Goal: Transaction & Acquisition: Download file/media

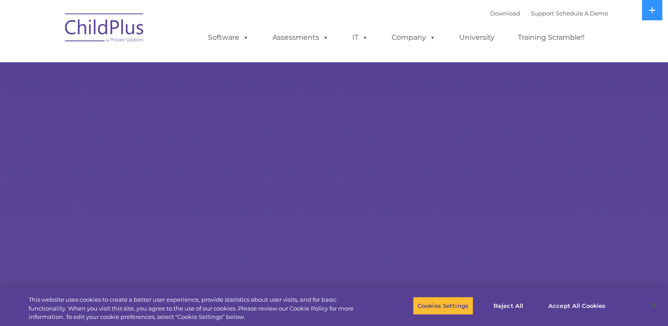
select select "MEDIUM"
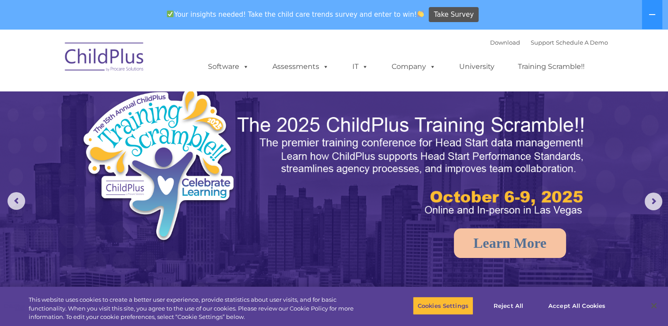
click at [628, 57] on nav "Download Support | Schedule A Demo  MENU MENU Software ChildPlus: The original…" at bounding box center [334, 60] width 668 height 62
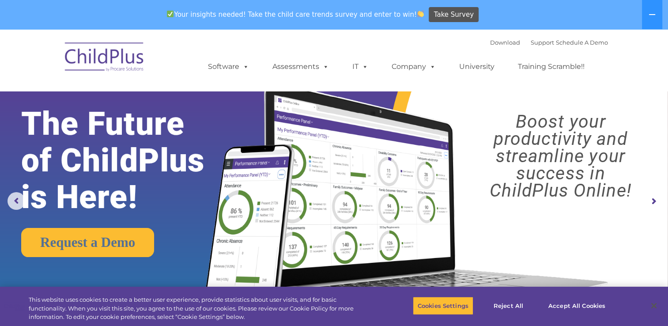
click at [125, 62] on img at bounding box center [104, 58] width 88 height 44
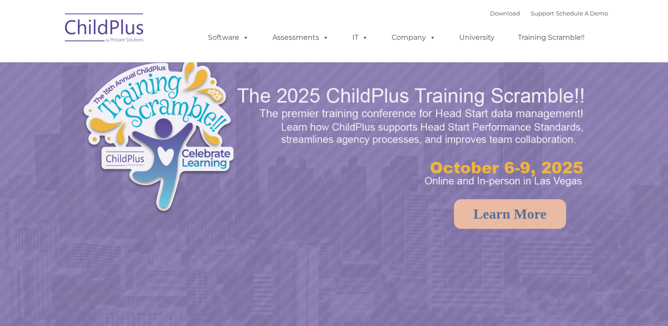
select select "MEDIUM"
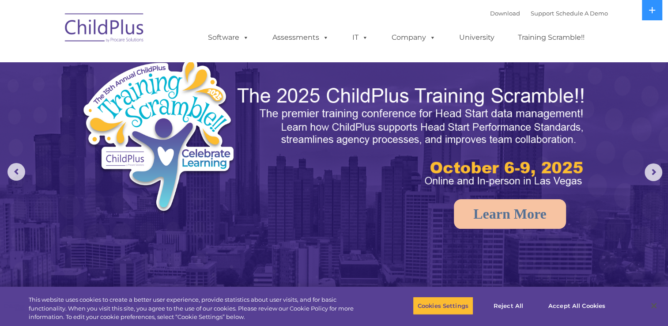
click at [654, 21] on nav "Download Support | Schedule A Demo  MENU MENU Software ChildPlus: The original…" at bounding box center [334, 31] width 668 height 62
click at [655, 19] on button at bounding box center [652, 10] width 20 height 20
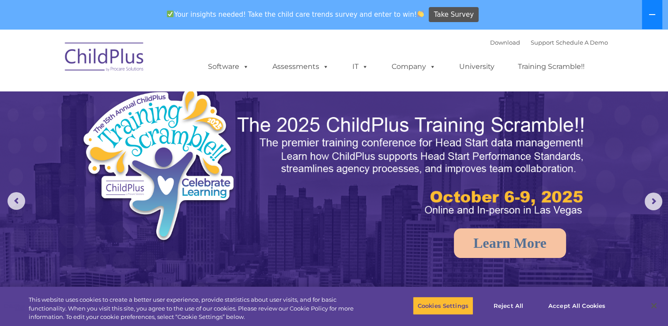
click at [655, 19] on button at bounding box center [652, 14] width 20 height 29
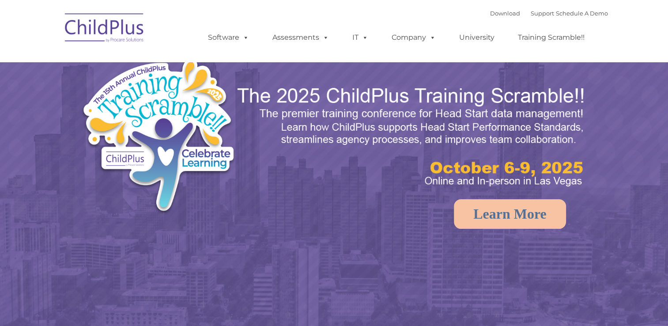
select select "MEDIUM"
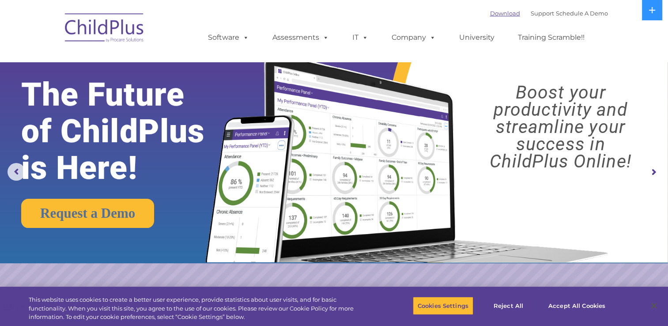
click at [494, 15] on link "Download" at bounding box center [505, 13] width 30 height 7
